Goal: Information Seeking & Learning: Learn about a topic

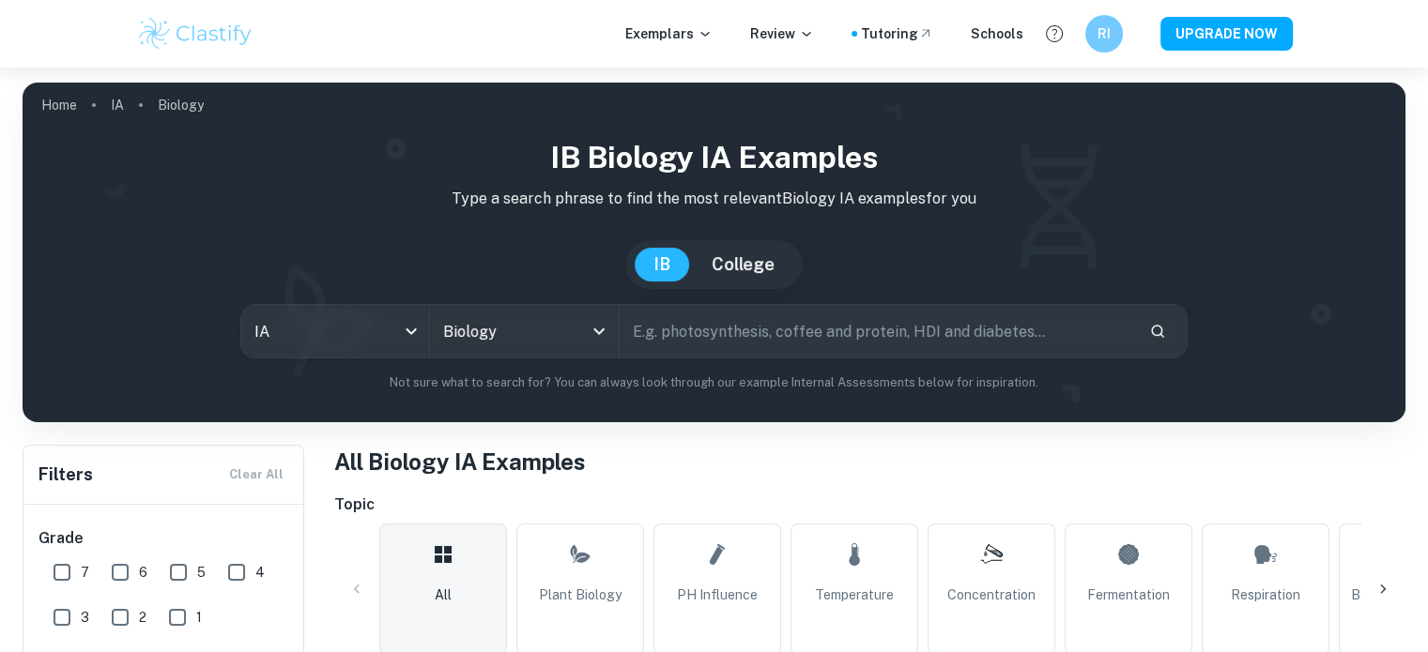
click at [78, 574] on input "7" at bounding box center [62, 573] width 38 height 38
checkbox input "true"
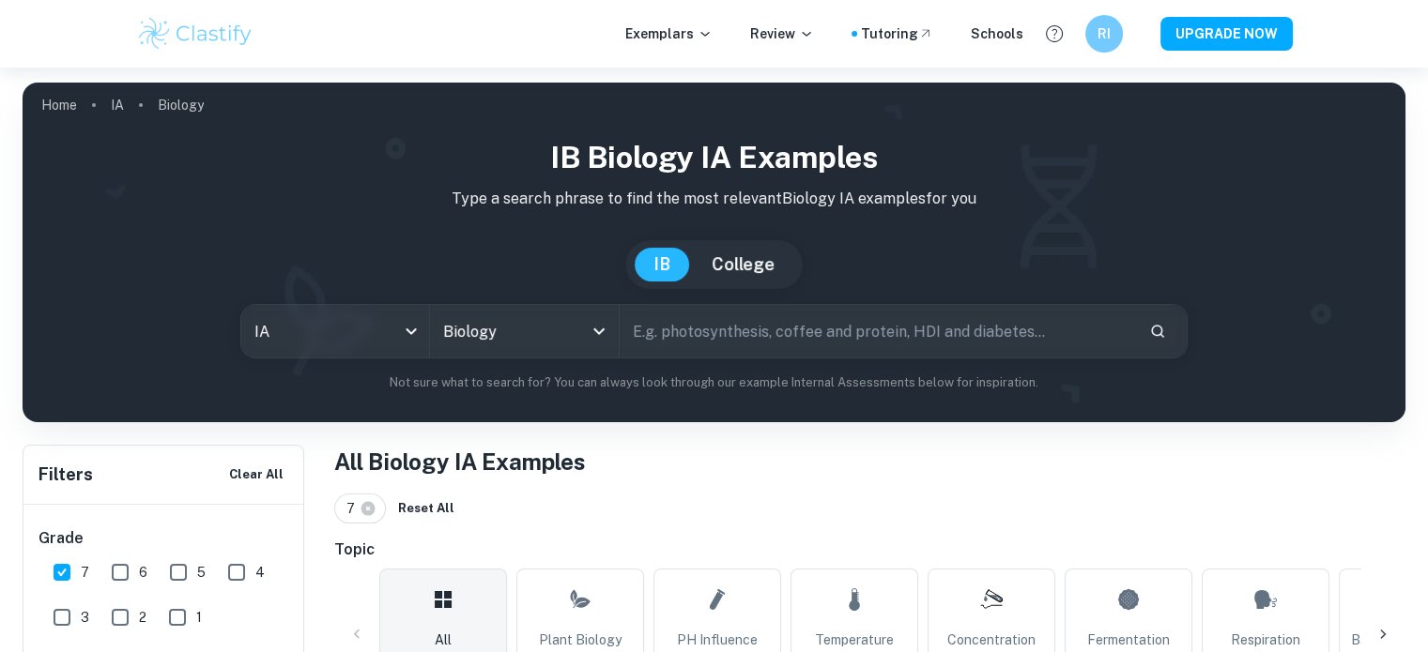
scroll to position [424, 0]
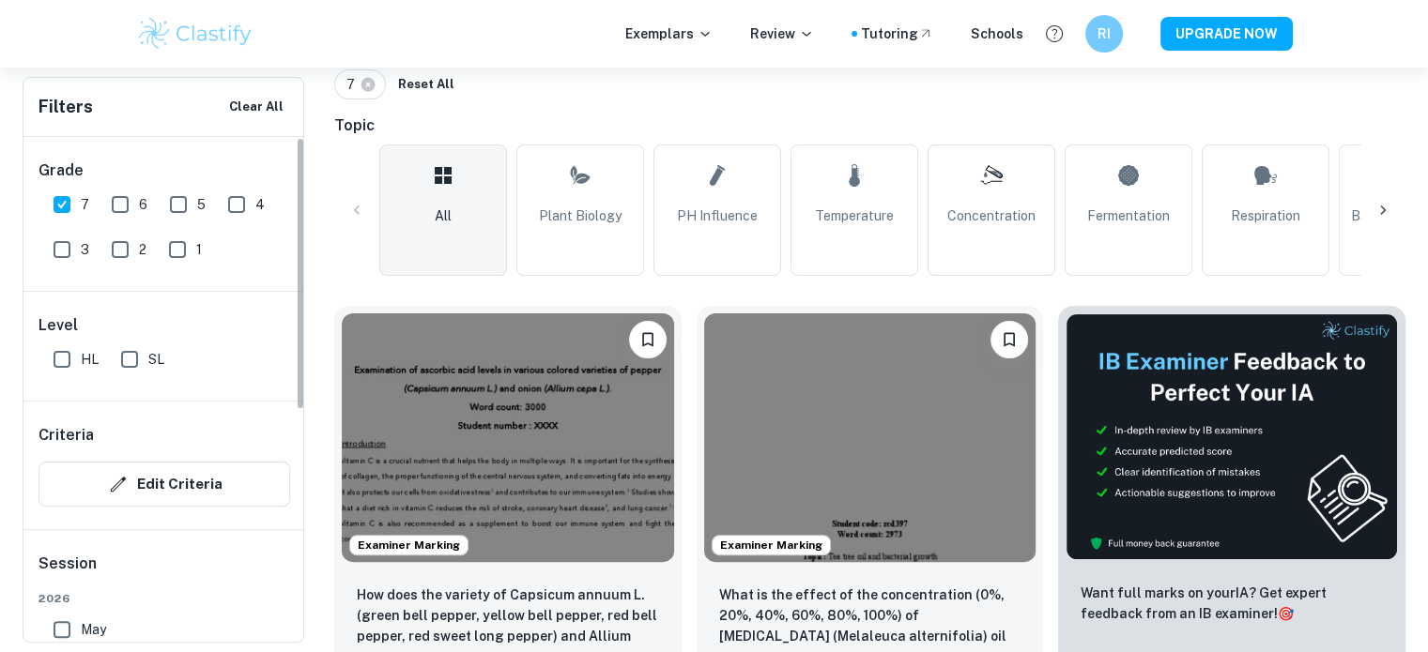
click at [64, 363] on input "HL" at bounding box center [62, 360] width 38 height 38
checkbox input "true"
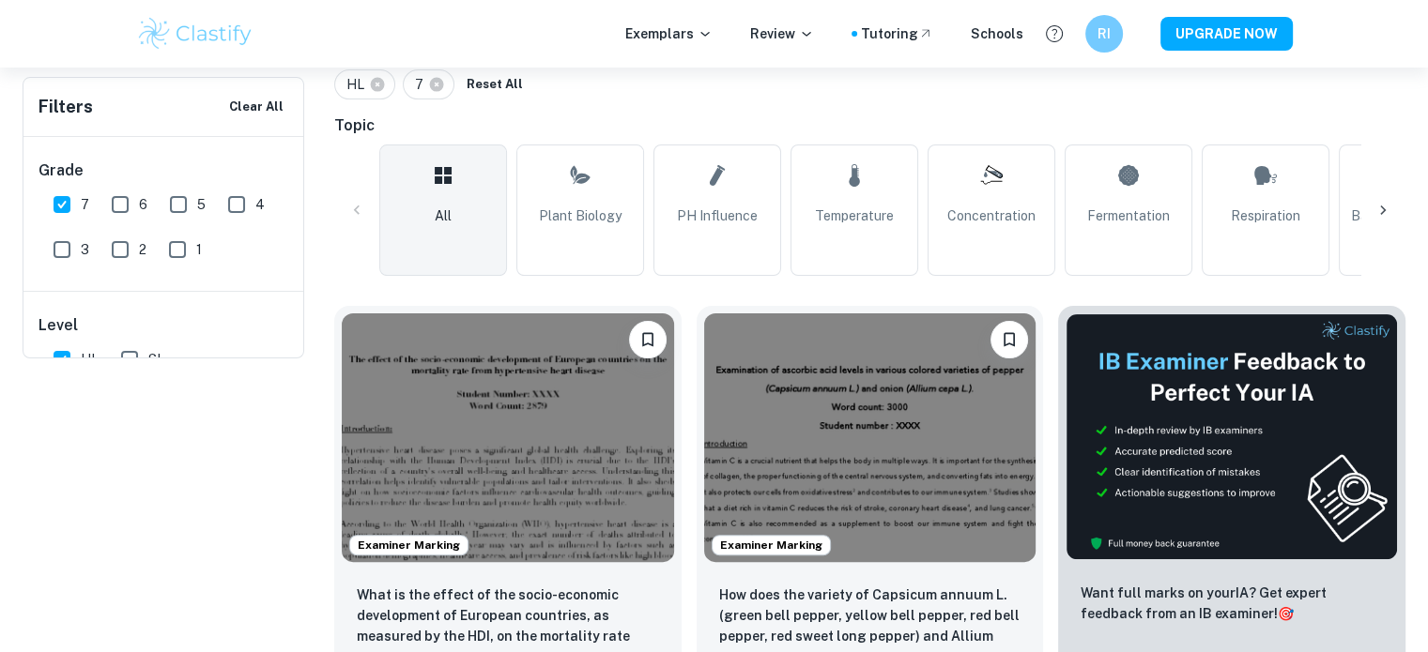
scroll to position [0, 0]
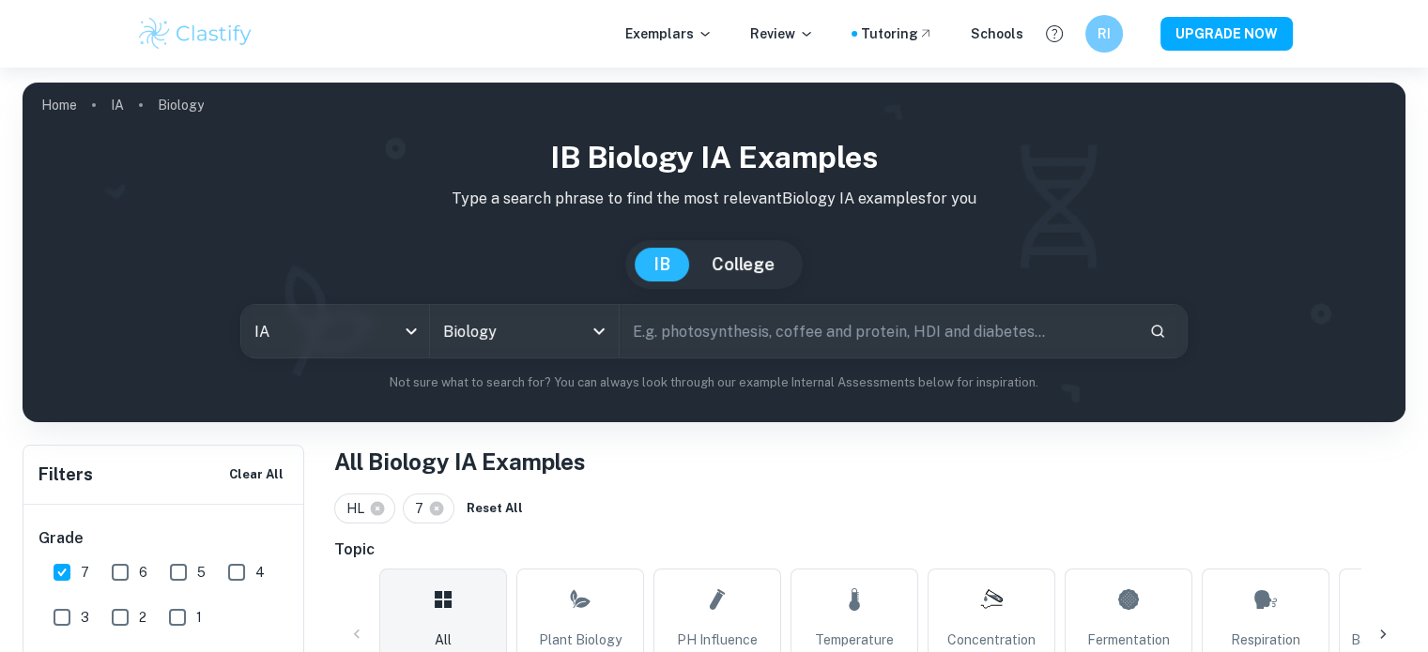
drag, startPoint x: 1423, startPoint y: 50, endPoint x: 1421, endPoint y: 70, distance: 20.7
click at [860, 333] on input "text" at bounding box center [877, 331] width 514 height 53
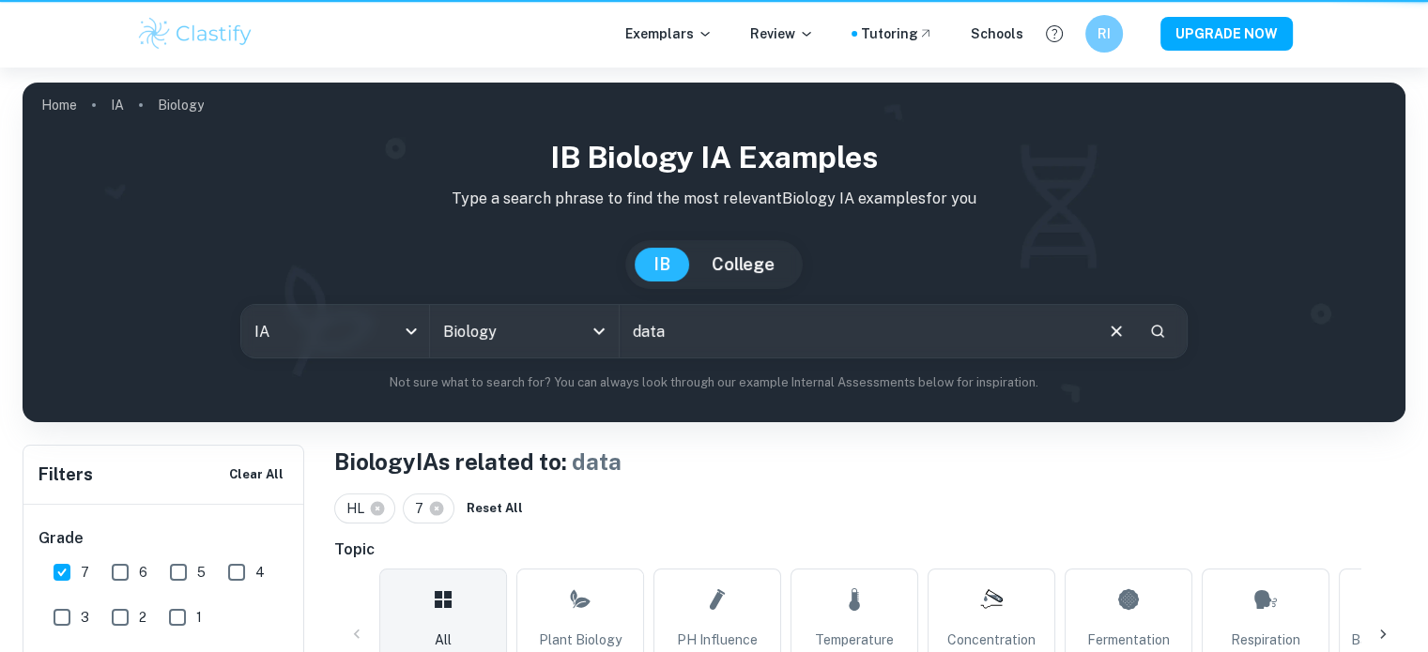
click at [800, 324] on input "data" at bounding box center [855, 331] width 471 height 53
click at [702, 337] on input "data" at bounding box center [855, 331] width 471 height 53
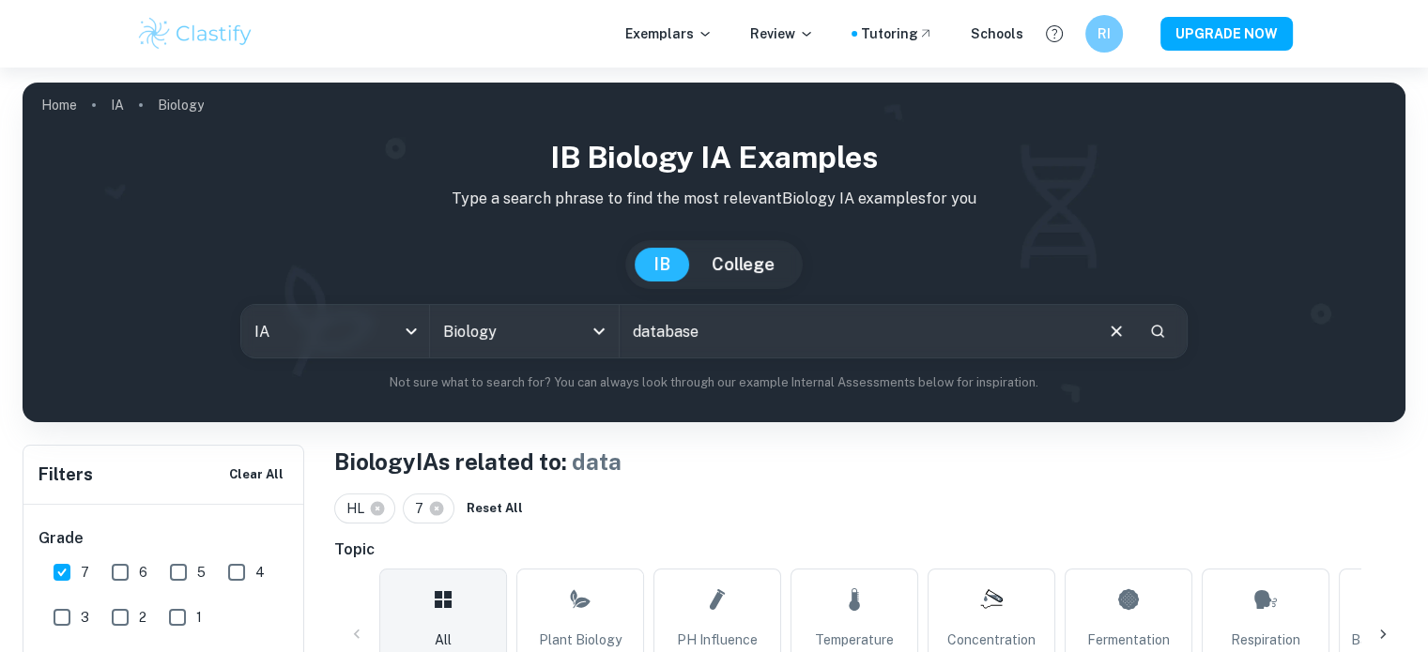
drag, startPoint x: 656, startPoint y: 338, endPoint x: 664, endPoint y: 323, distance: 16.8
click at [654, 338] on input "database" at bounding box center [855, 331] width 471 height 53
click at [737, 336] on input "database" at bounding box center [855, 331] width 471 height 53
type input "database"
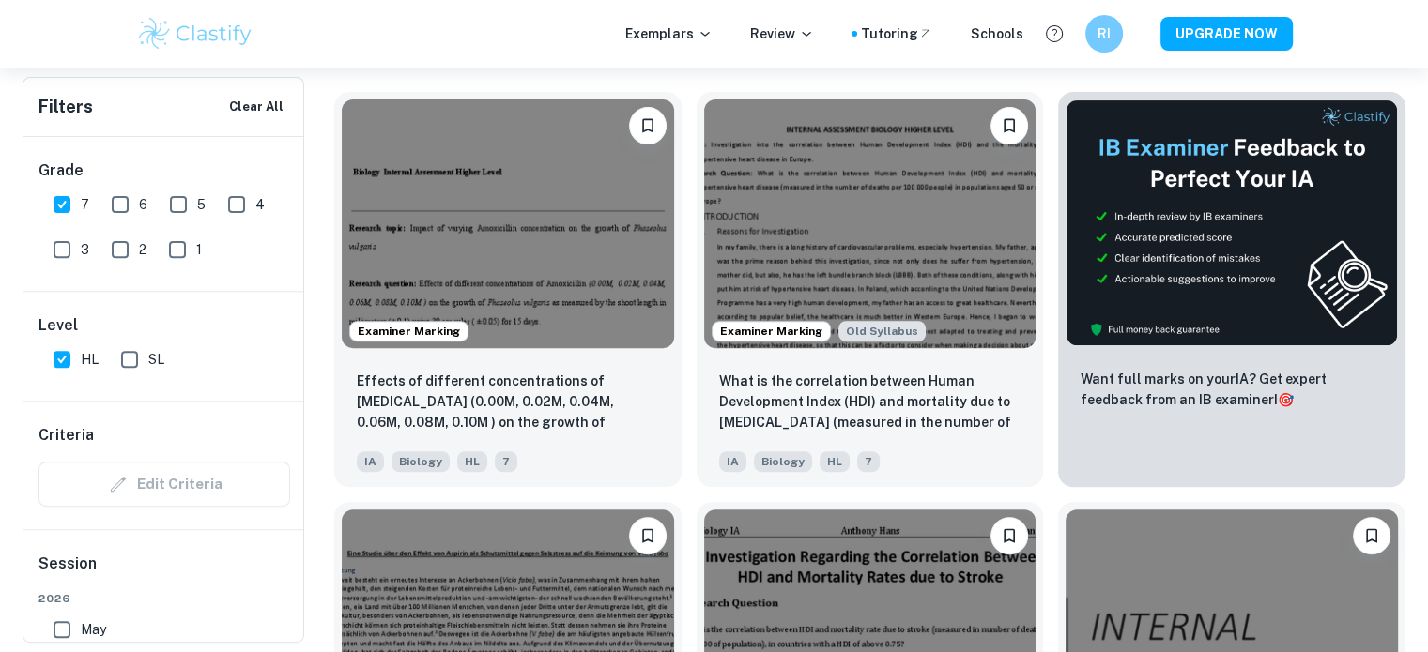
scroll to position [654, 0]
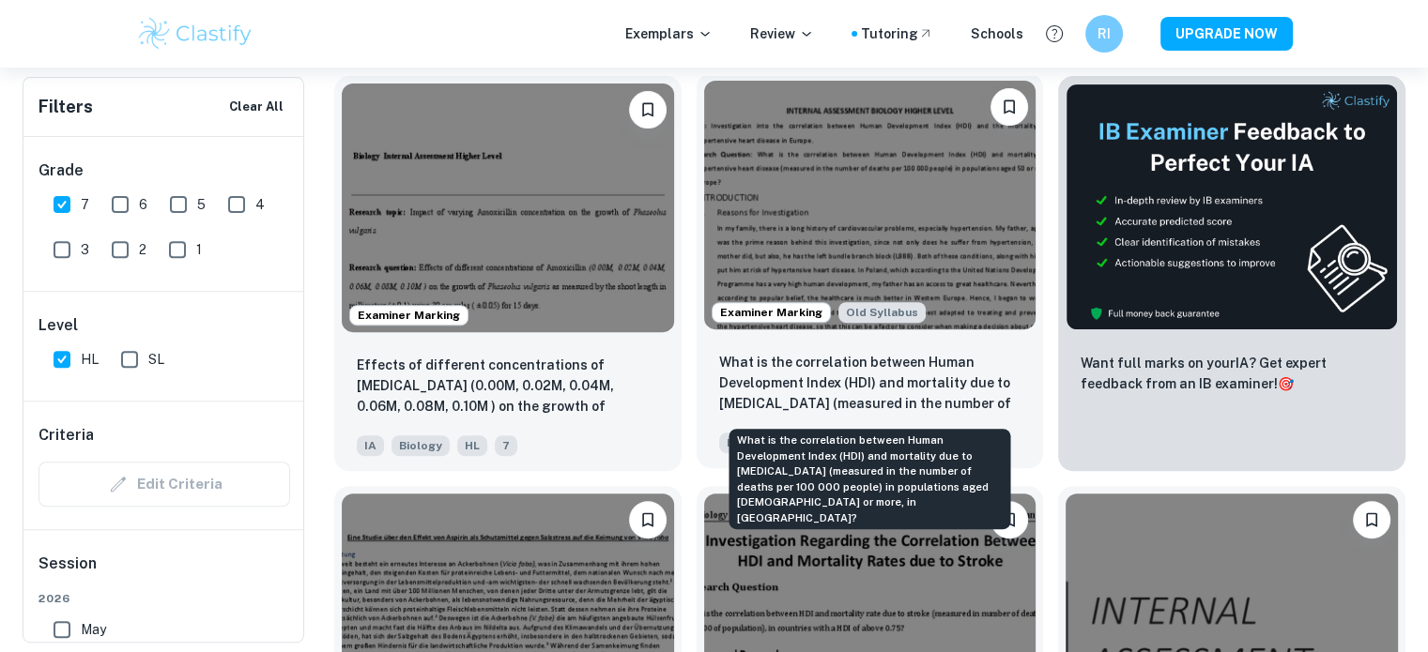
click at [813, 397] on p "What is the correlation between Human Development Index (HDI) and mortality due…" at bounding box center [870, 384] width 302 height 64
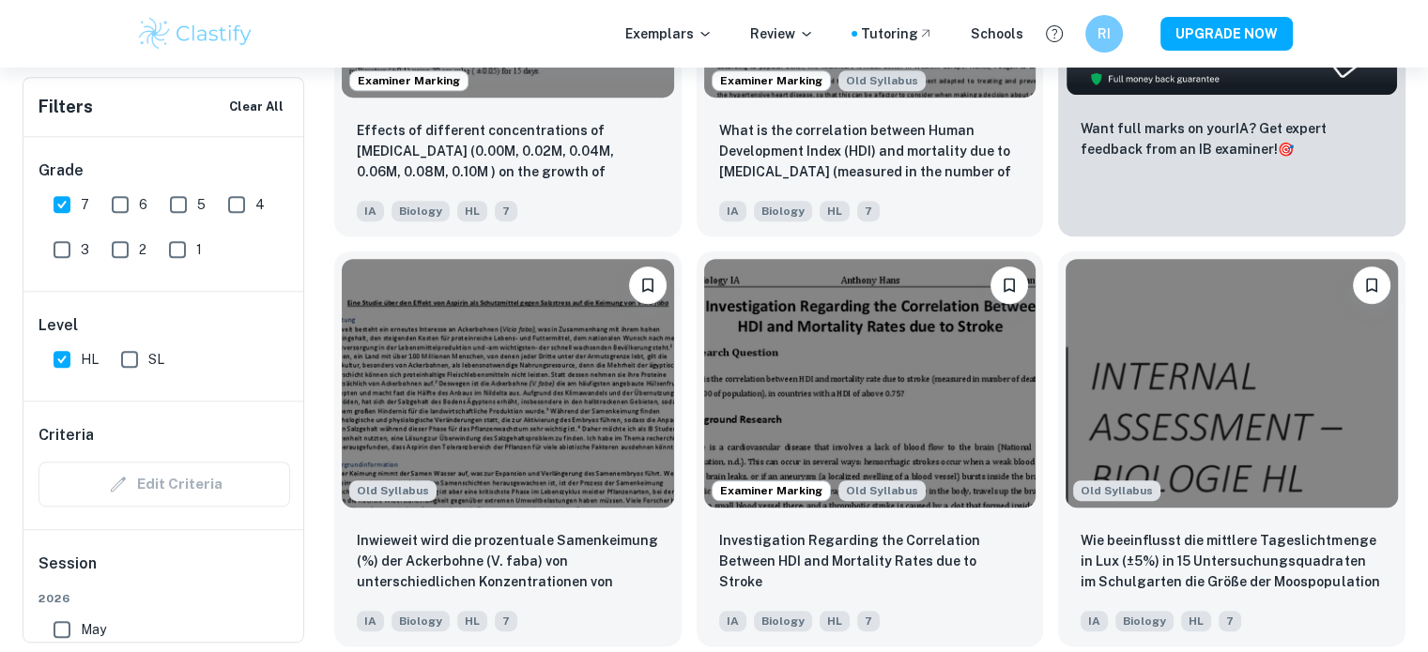
scroll to position [922, 0]
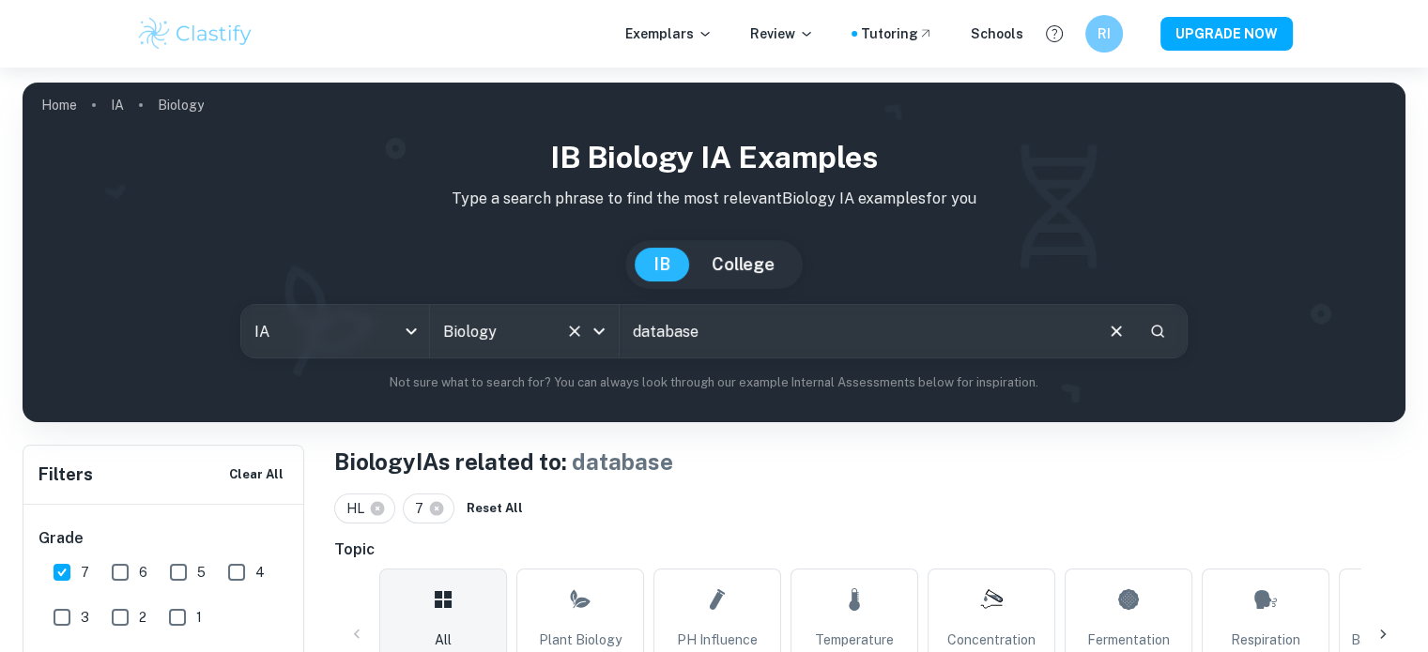
drag, startPoint x: 710, startPoint y: 323, endPoint x: 523, endPoint y: 352, distance: 189.1
click at [523, 352] on div "IA ia All Subjects Biology All Subjects database ​" at bounding box center [713, 331] width 947 height 54
click at [688, 337] on input "HDI" at bounding box center [855, 331] width 471 height 53
type input "Human development index"
click at [135, 211] on div "IB Biology IA examples Type a search phrase to find the most relevant Biology I…" at bounding box center [714, 263] width 1353 height 257
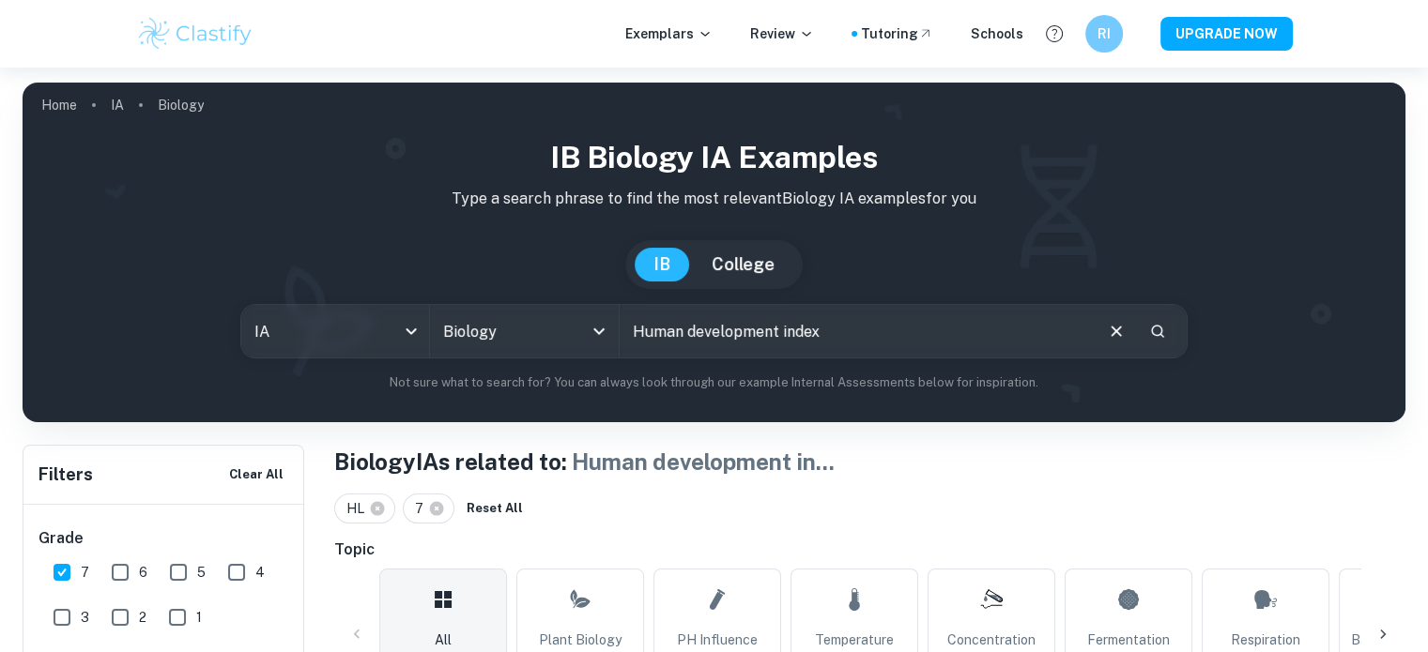
click at [121, 554] on input "6" at bounding box center [120, 573] width 38 height 38
checkbox input "true"
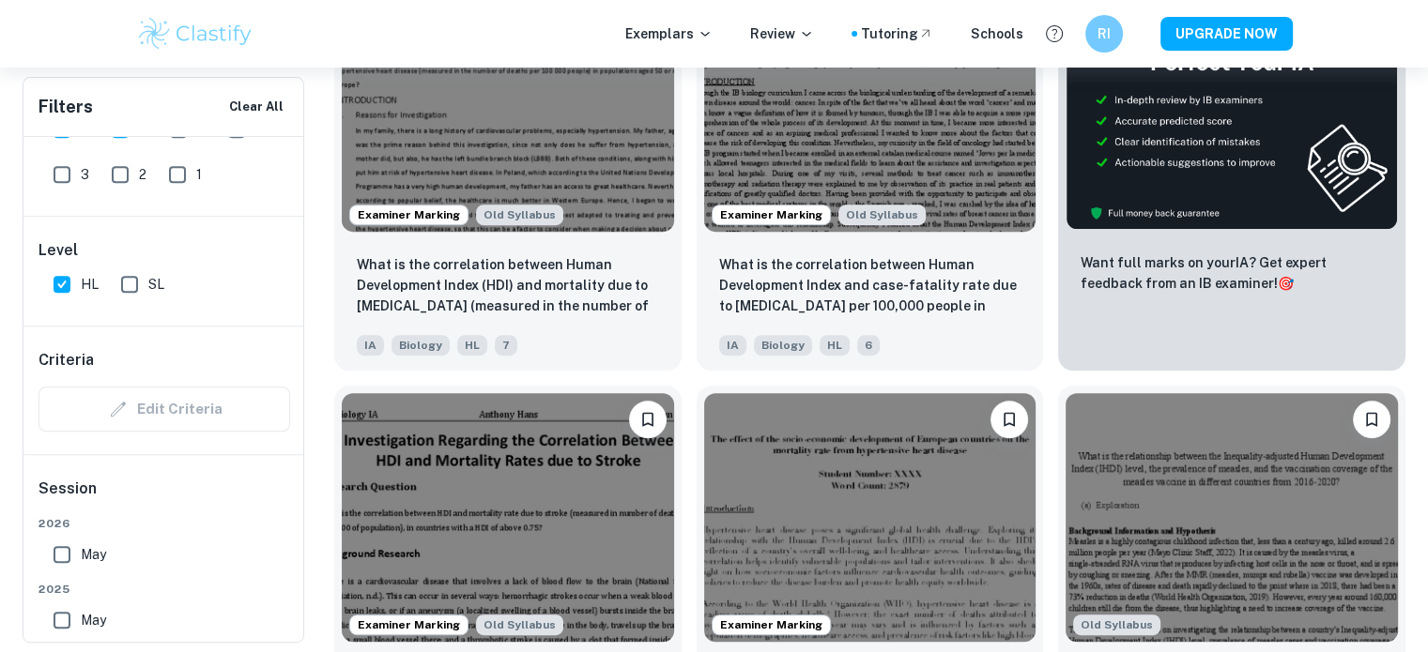
scroll to position [514, 0]
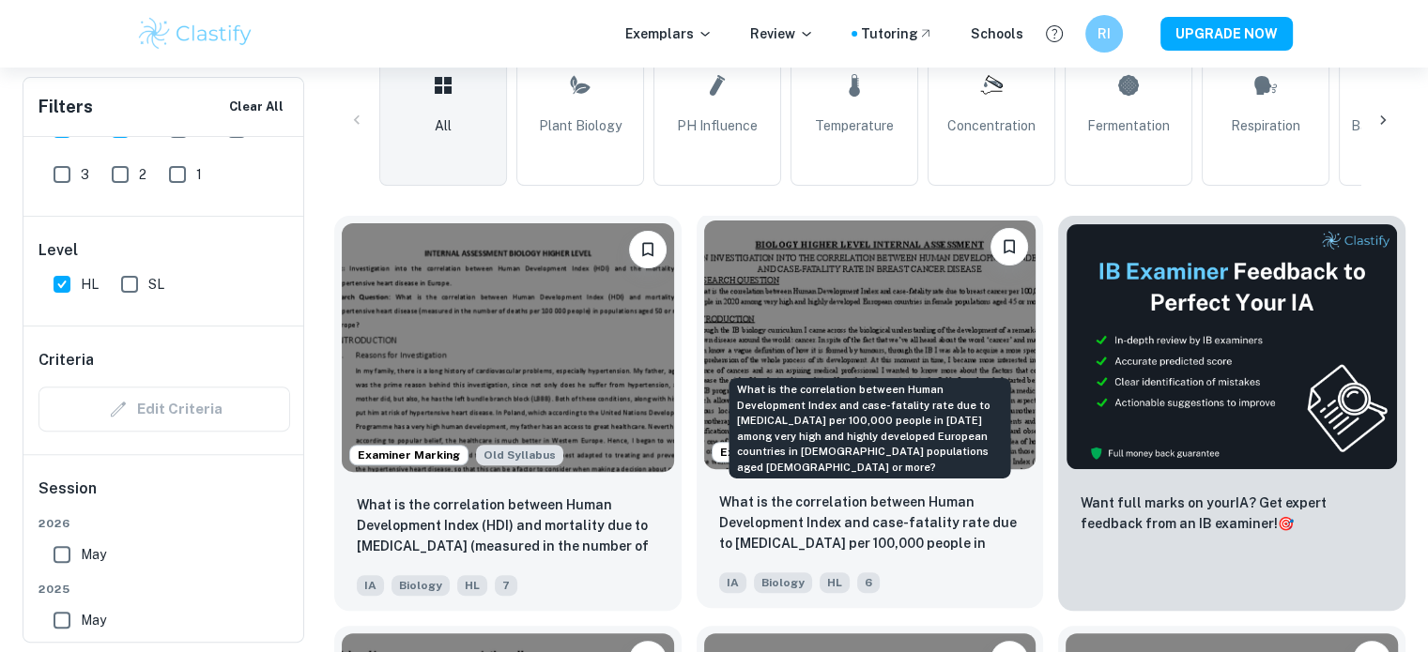
click at [920, 499] on p "What is the correlation between Human Development Index and case-fatality rate …" at bounding box center [870, 524] width 302 height 64
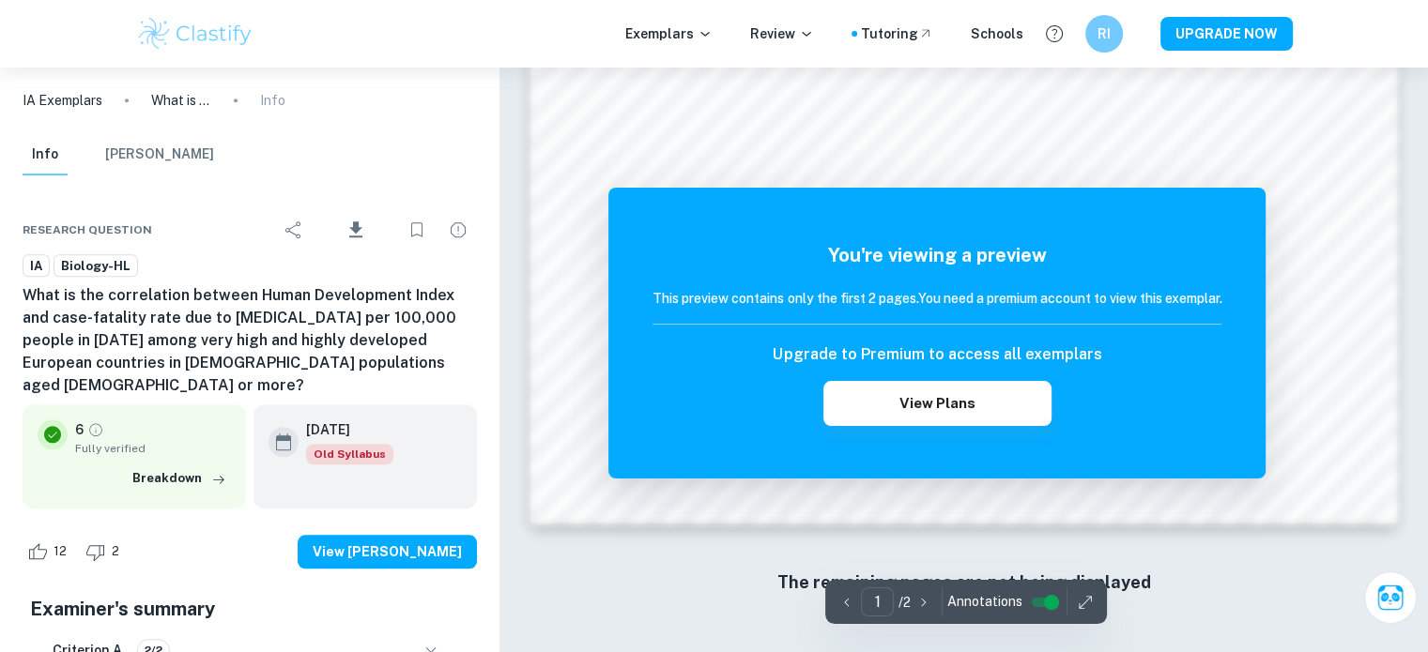
scroll to position [1644, 0]
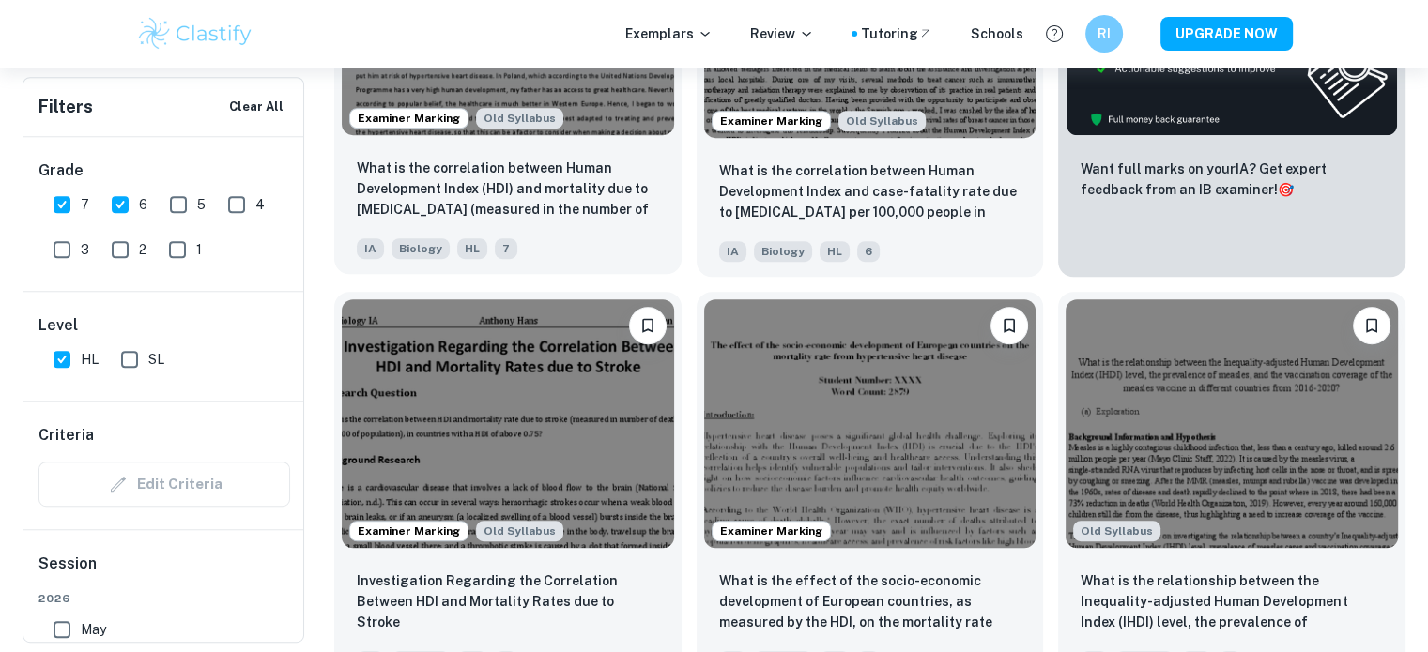
scroll to position [852, 0]
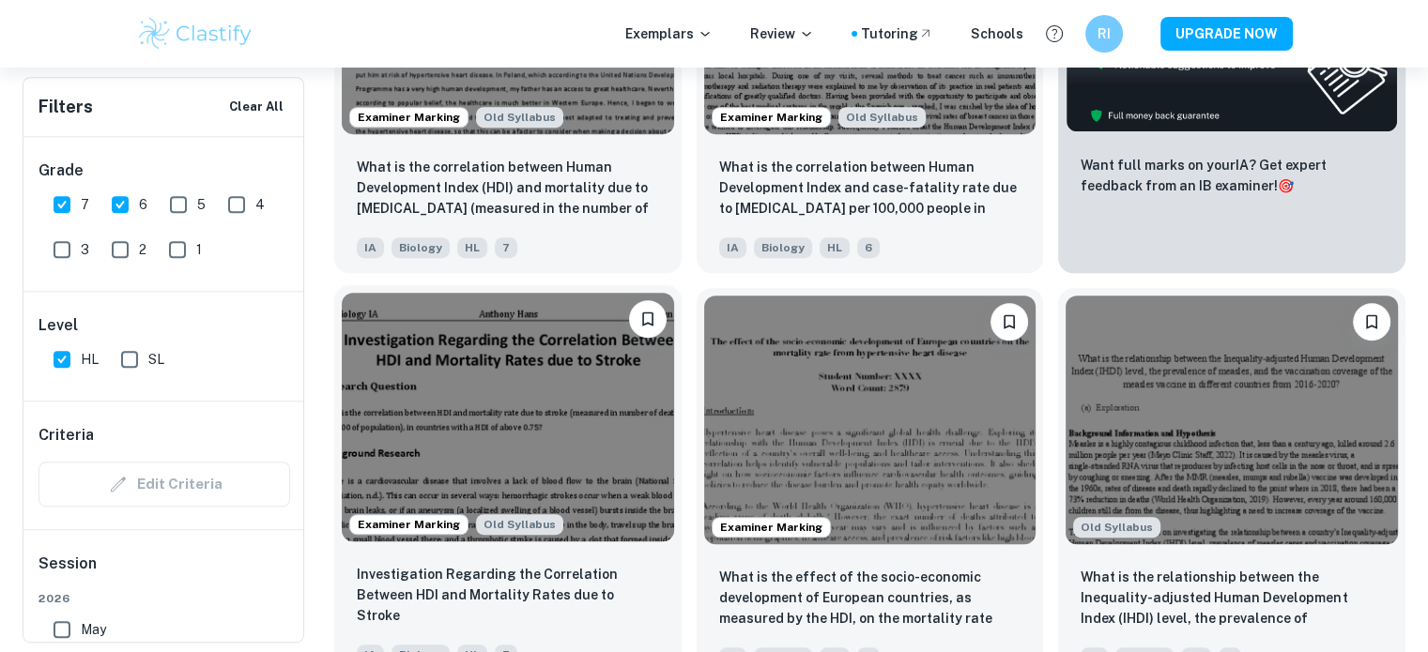
click at [473, 613] on div "Investigation Regarding the Correlation Between HDI and Mortality Rates due to …" at bounding box center [508, 596] width 302 height 64
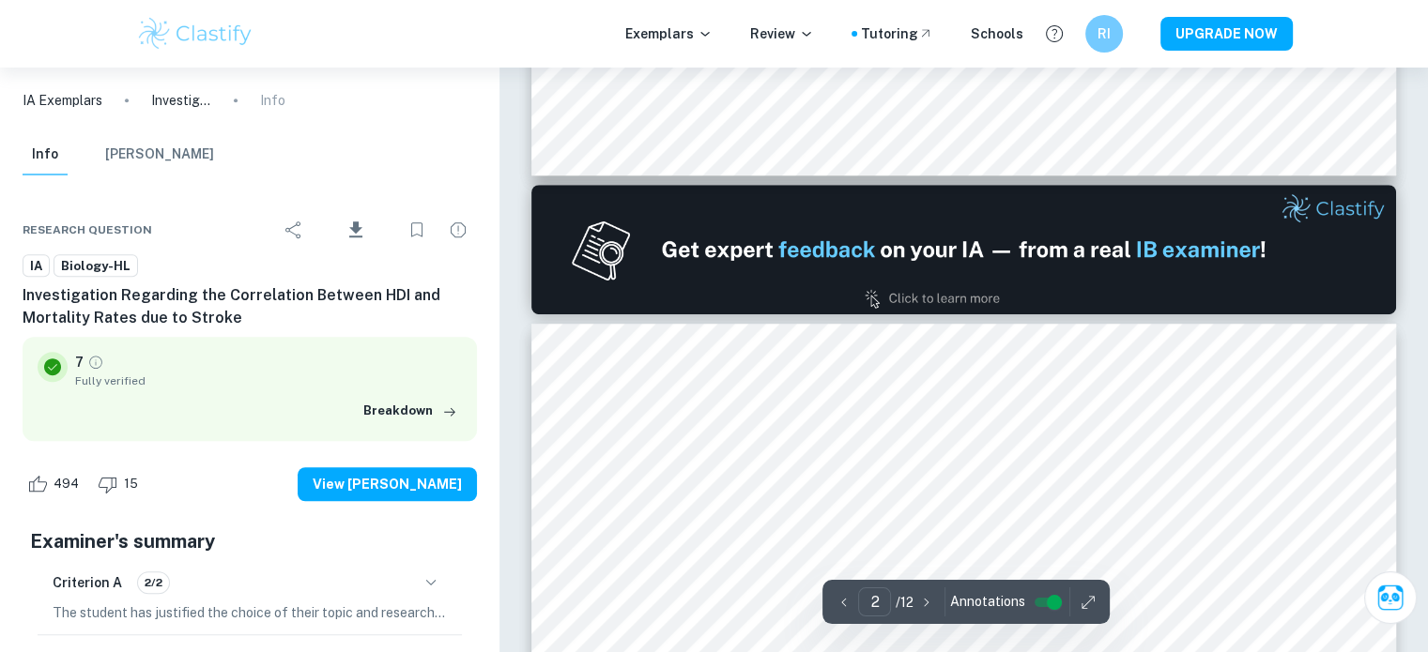
type input "1"
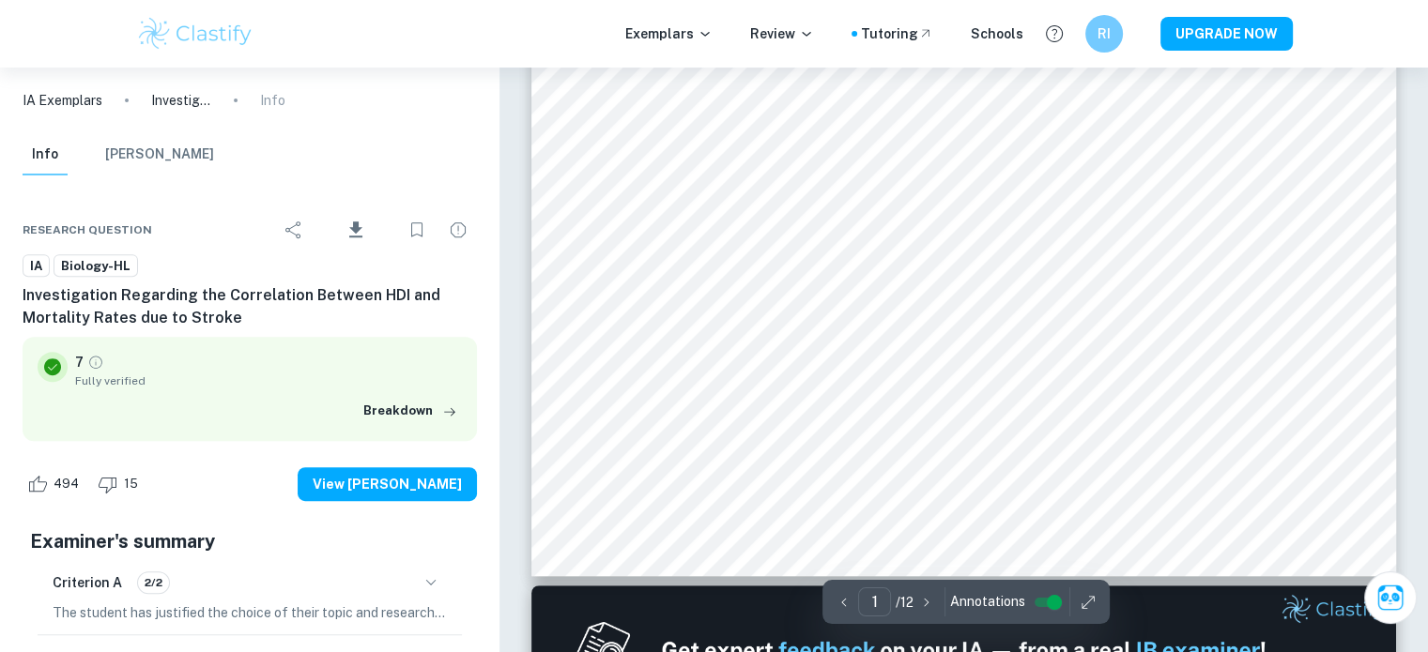
scroll to position [789, 0]
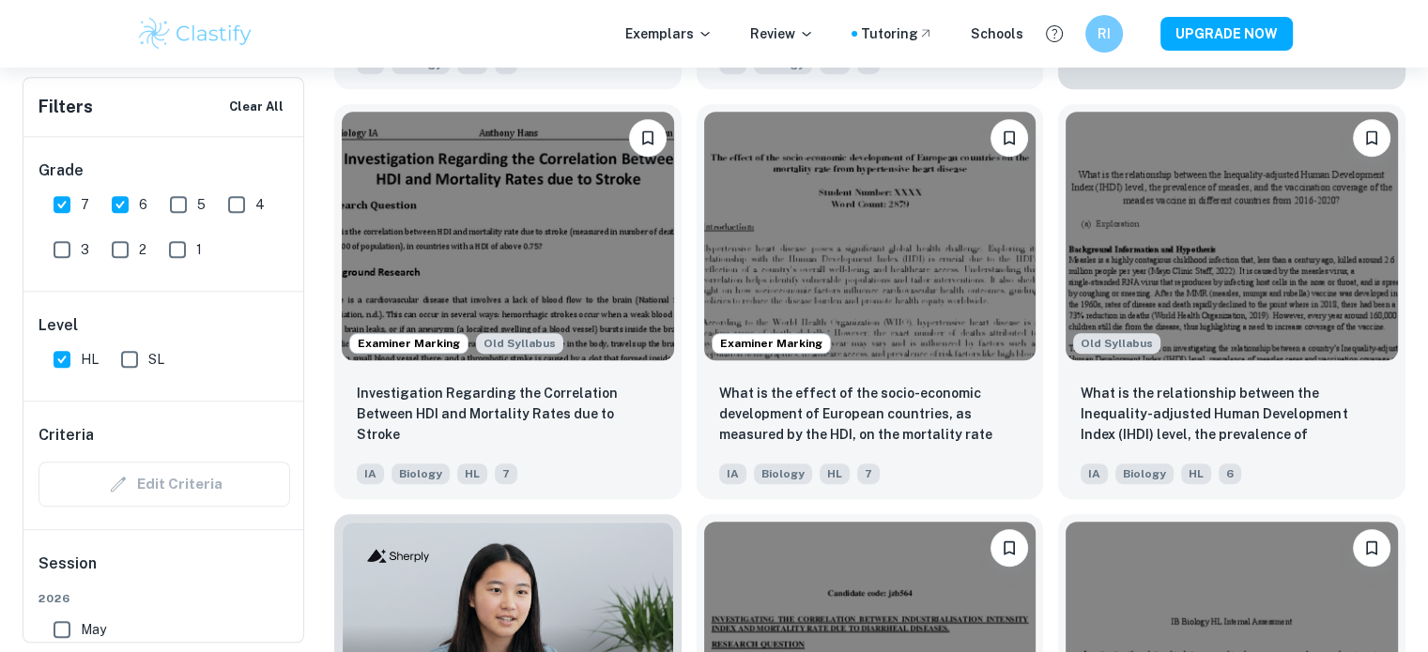
scroll to position [1040, 0]
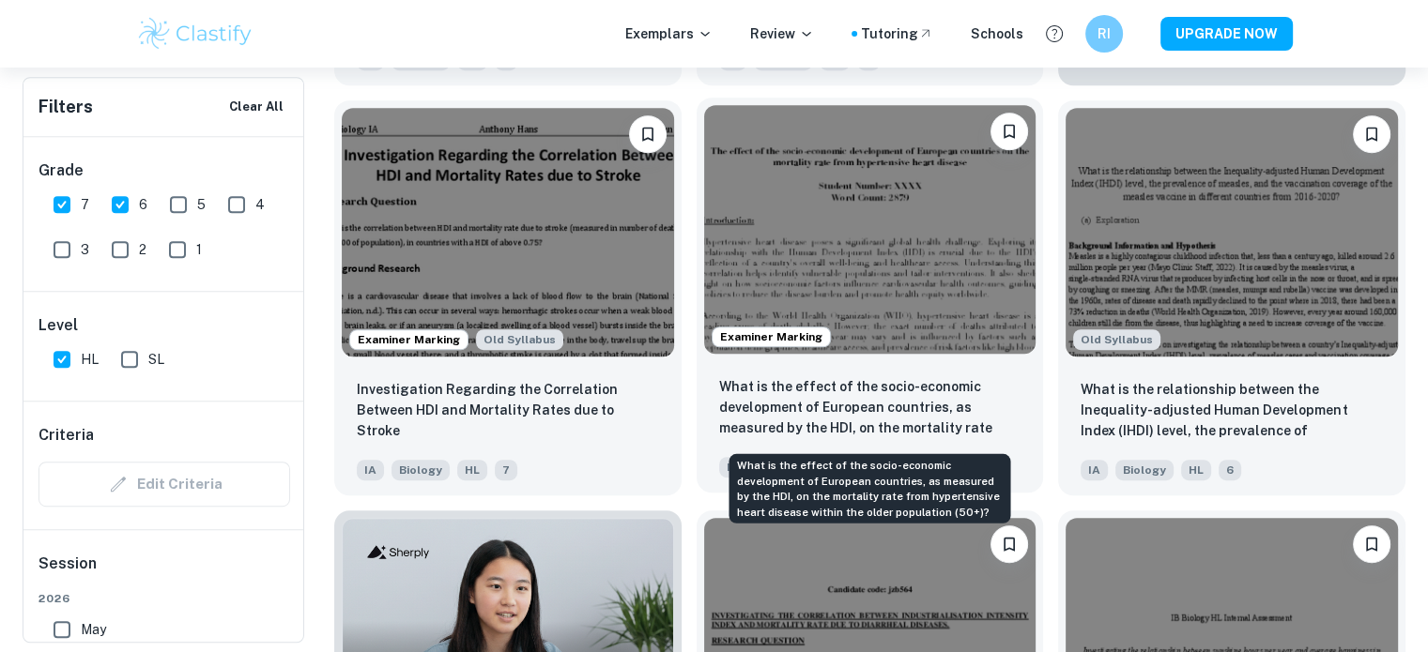
click at [791, 406] on p "What is the effect of the socio-economic development of European countries, as …" at bounding box center [870, 408] width 302 height 64
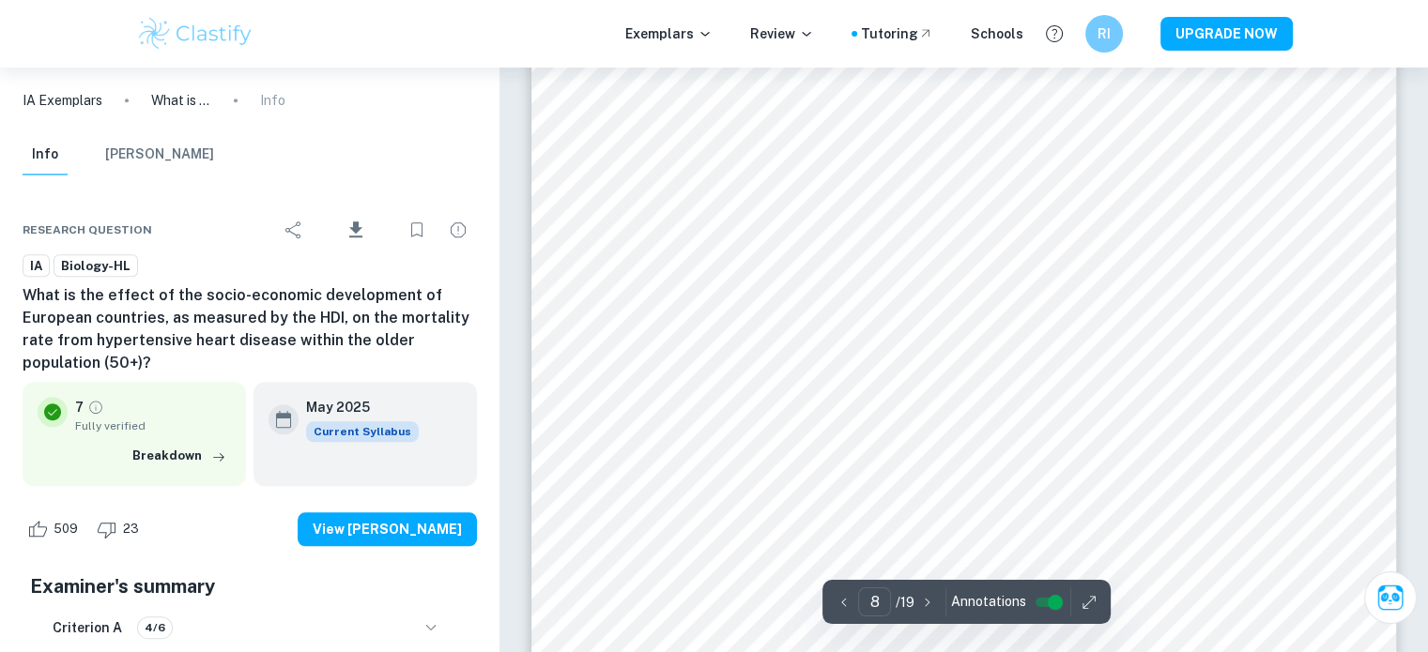
scroll to position [9028, 0]
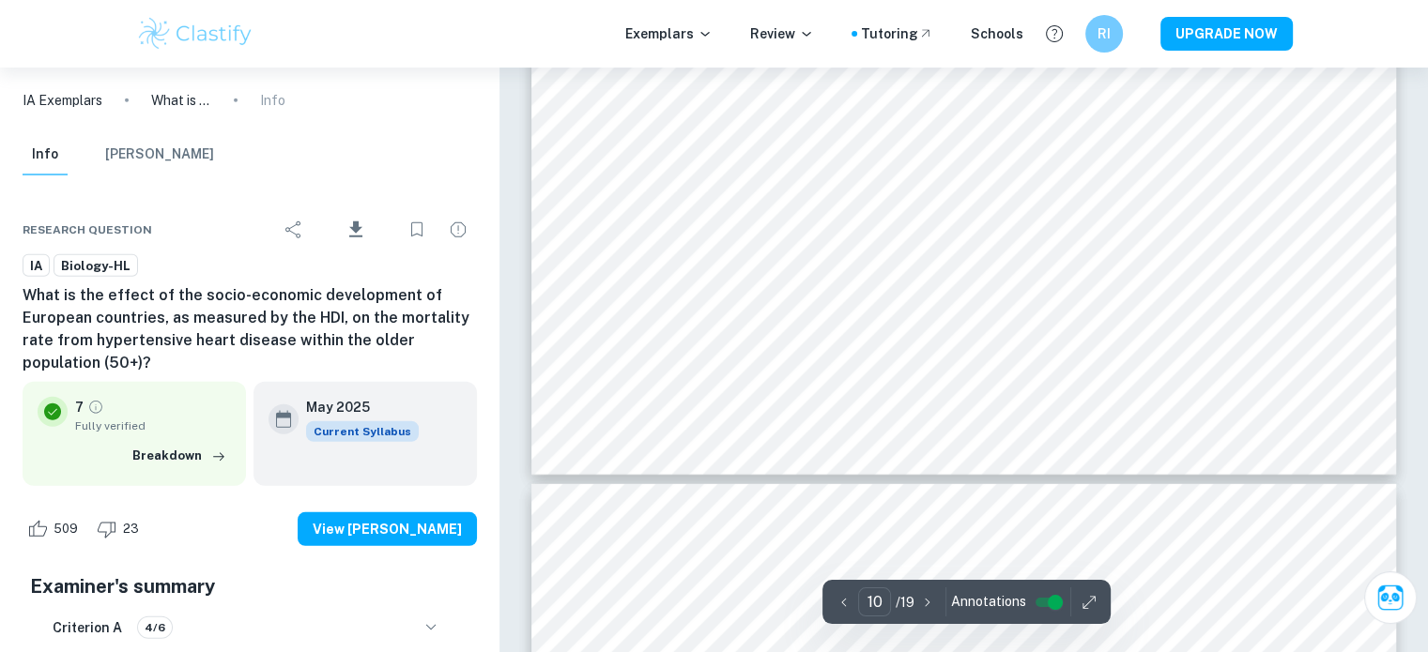
type input "11"
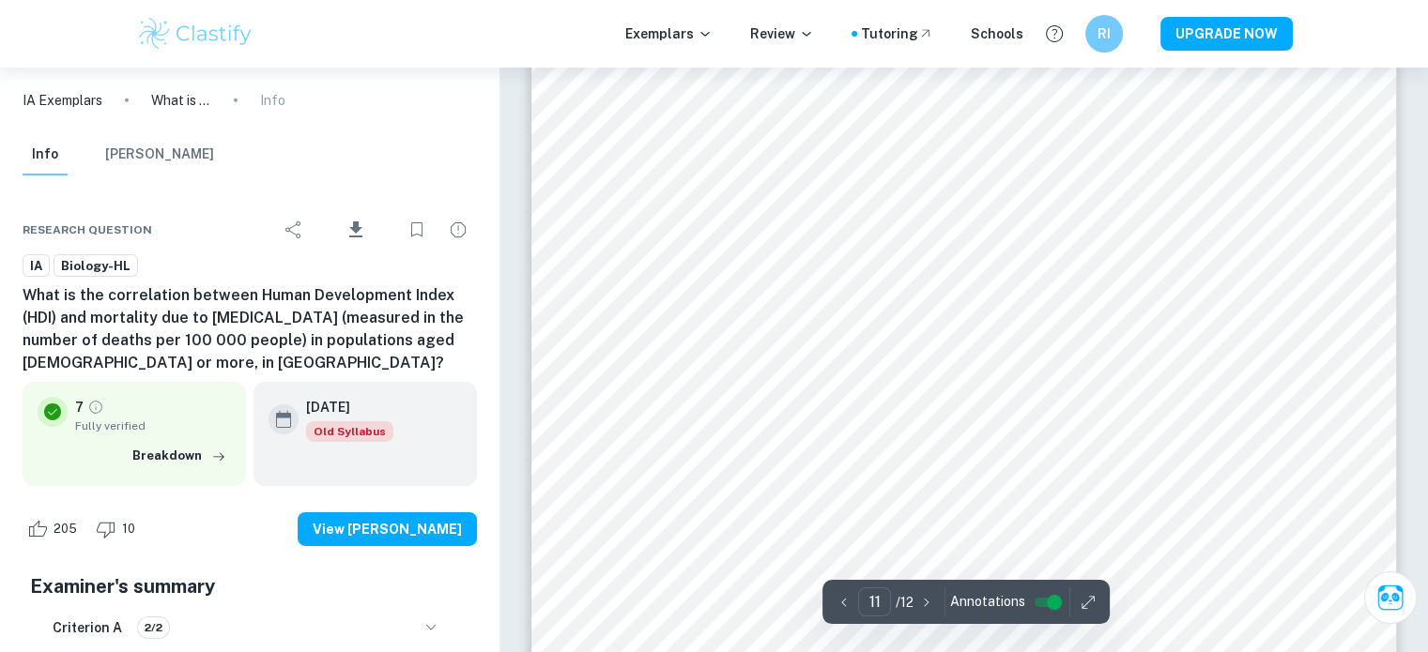
scroll to position [13229, 0]
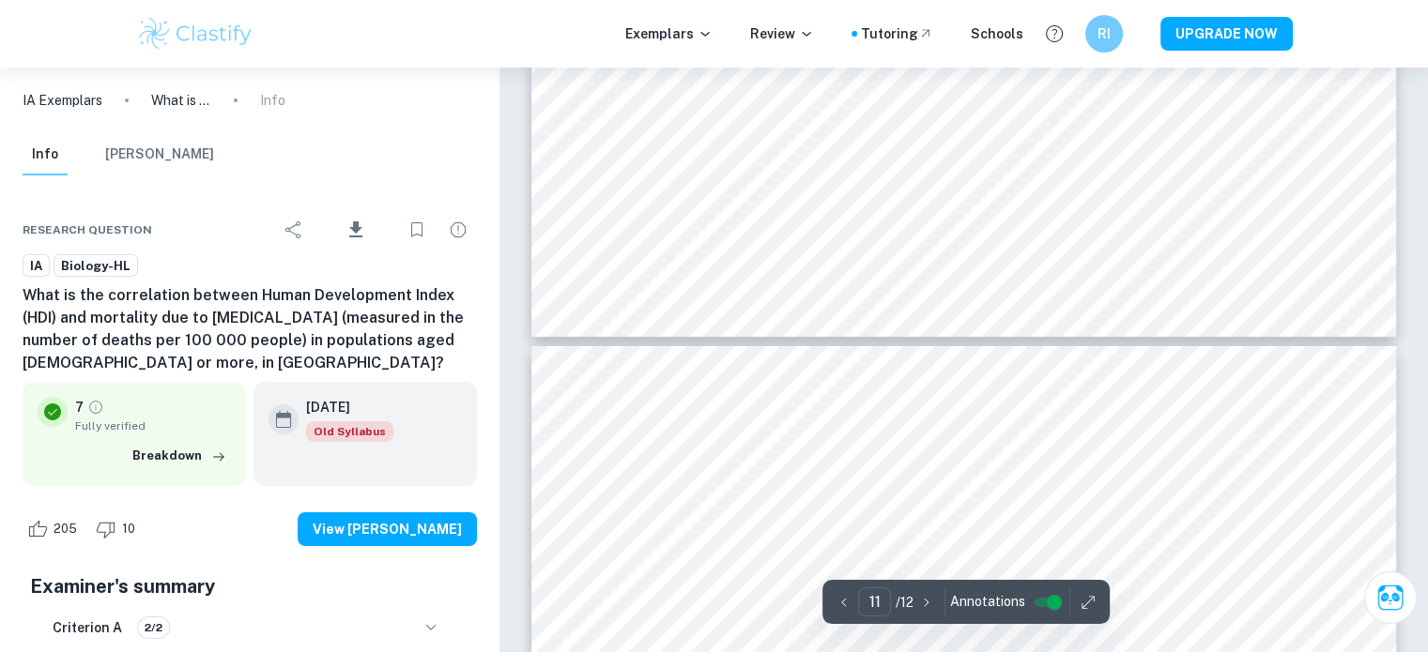
type input "12"
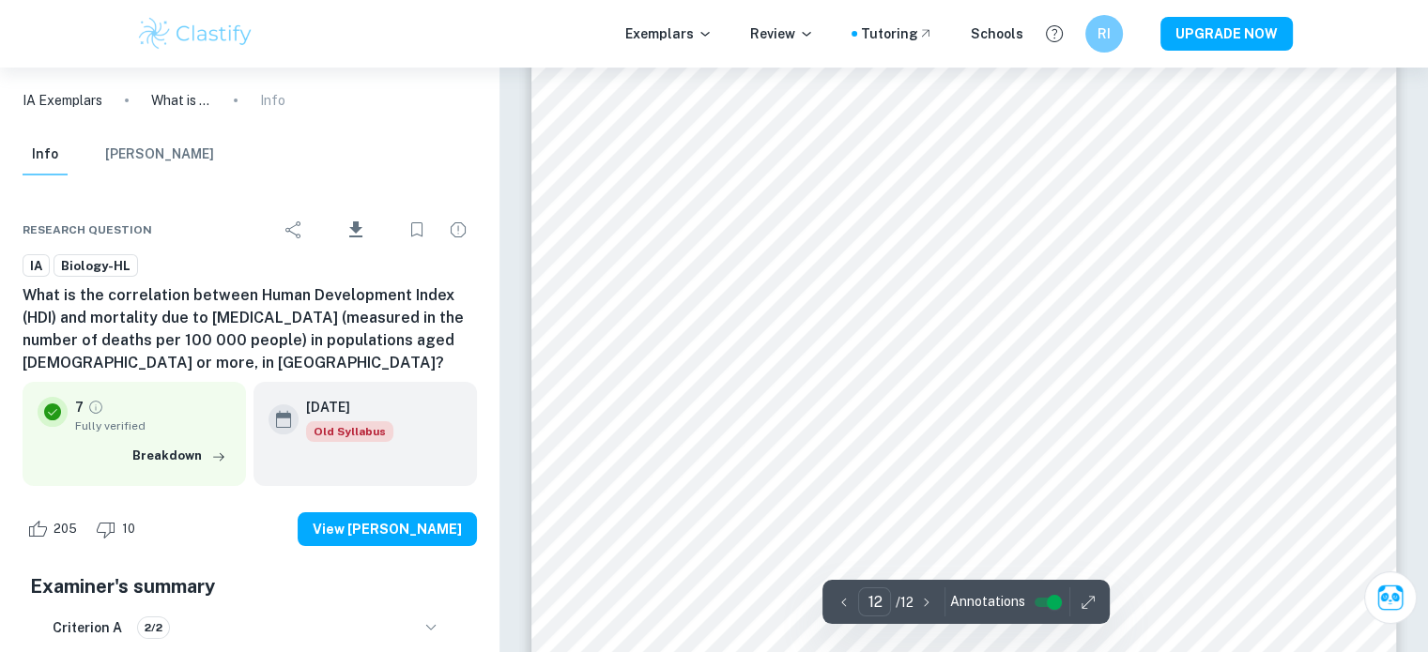
scroll to position [14652, 0]
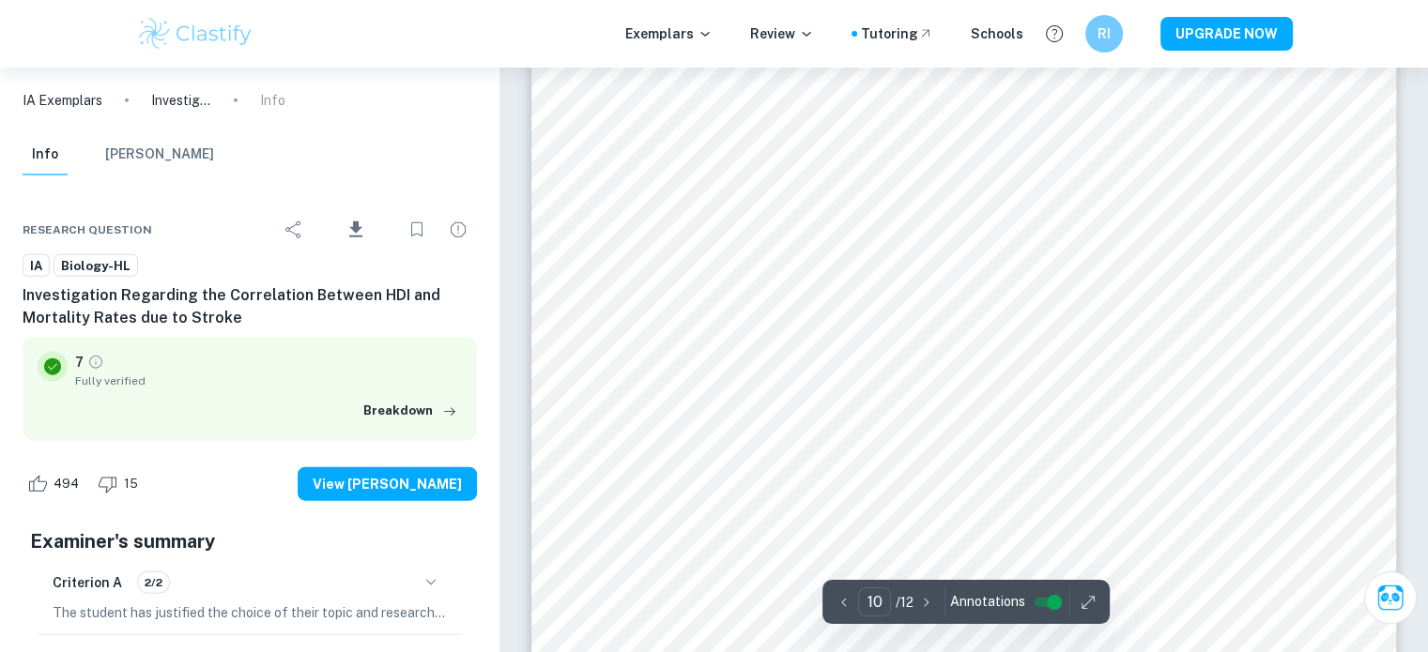
scroll to position [11679, 0]
type input "12"
